Goal: Information Seeking & Learning: Learn about a topic

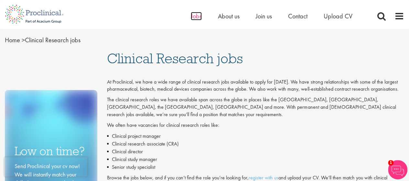
click at [196, 15] on span "Jobs" at bounding box center [196, 16] width 11 height 8
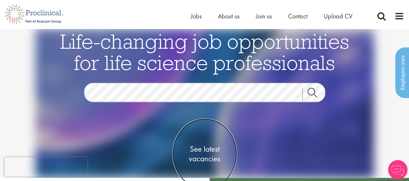
click at [207, 156] on span "See latest vacancies" at bounding box center [204, 153] width 65 height 19
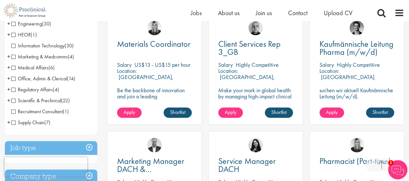
scroll to position [97, 0]
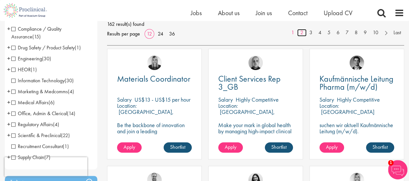
click at [301, 34] on link "2" at bounding box center [301, 32] width 9 height 7
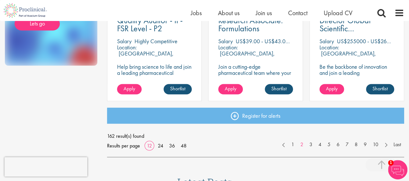
scroll to position [549, 0]
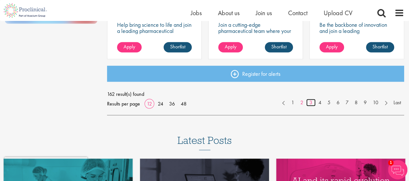
click at [309, 101] on link "3" at bounding box center [310, 102] width 9 height 7
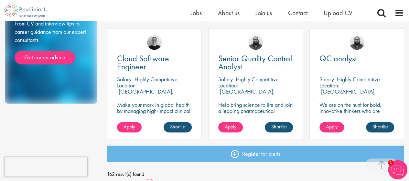
scroll to position [549, 0]
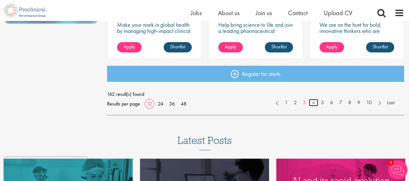
click at [313, 102] on link "4" at bounding box center [313, 102] width 9 height 7
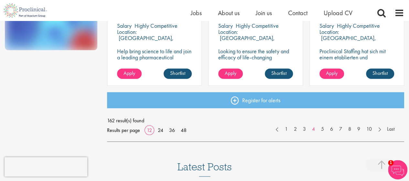
scroll to position [549, 0]
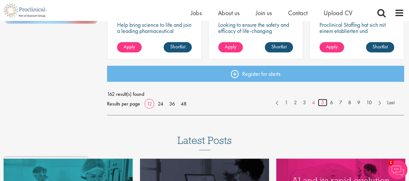
click at [322, 103] on link "5" at bounding box center [322, 102] width 9 height 7
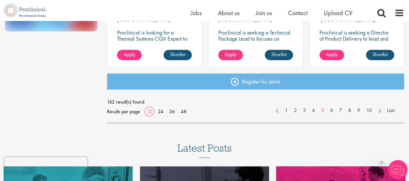
scroll to position [582, 0]
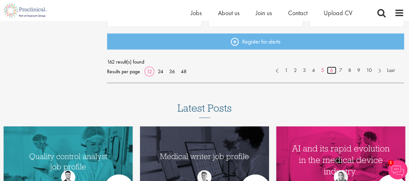
click at [331, 70] on link "6" at bounding box center [331, 70] width 9 height 7
